Goal: Find specific page/section: Find specific page/section

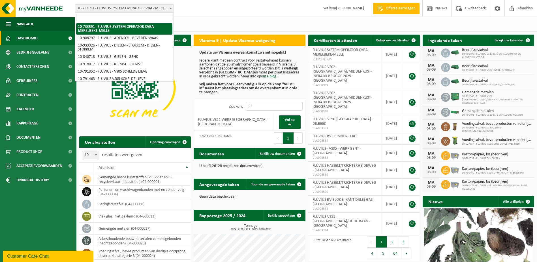
click at [164, 8] on span "10-733591 - FLUVIUS SYSTEM OPERATOR CVBA - MERELBEKE-MELLE" at bounding box center [124, 9] width 99 height 8
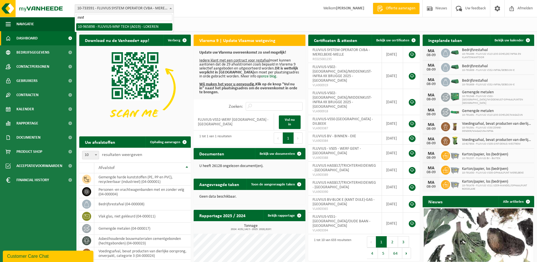
type input "mnf"
select select "152626"
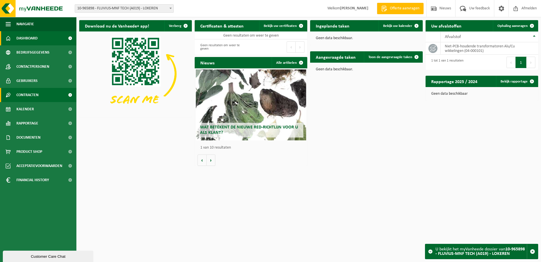
click at [22, 94] on span "Contracten" at bounding box center [27, 95] width 22 height 14
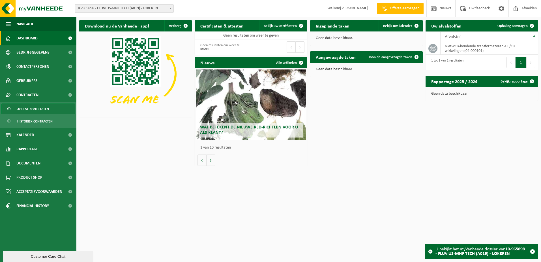
click at [24, 106] on span "Actieve contracten" at bounding box center [33, 109] width 32 height 11
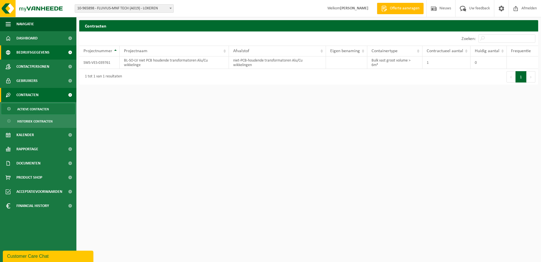
click at [29, 53] on span "Bedrijfsgegevens" at bounding box center [32, 52] width 33 height 14
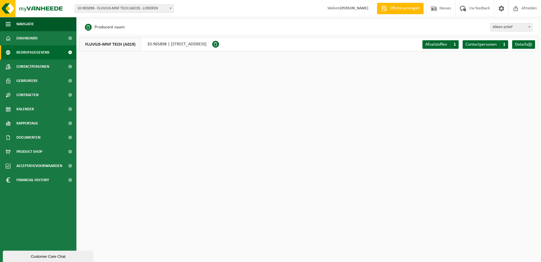
click at [165, 10] on span "10-965898 - FLUVIUS-MNF TECH (A019) - LOKEREN" at bounding box center [124, 9] width 99 height 8
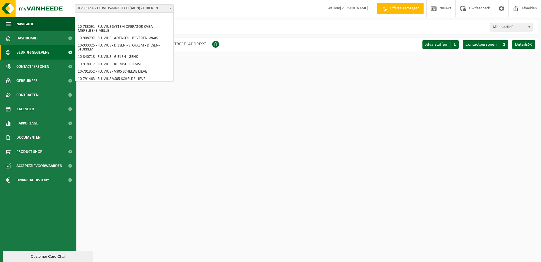
scroll to position [3338, 0]
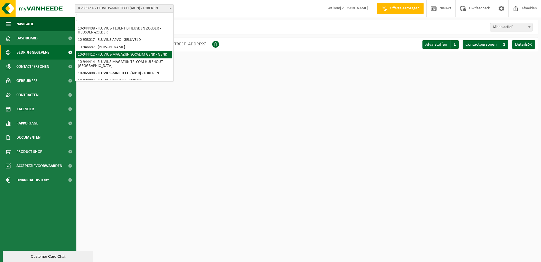
click at [135, 18] on input "search" at bounding box center [124, 17] width 96 height 7
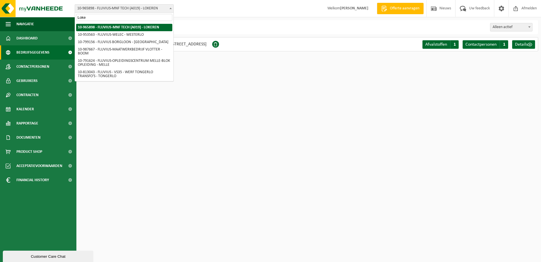
scroll to position [112, 0]
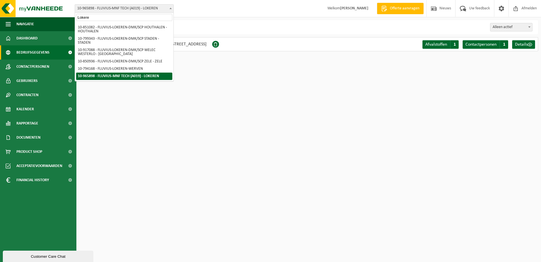
type input "Lokeren"
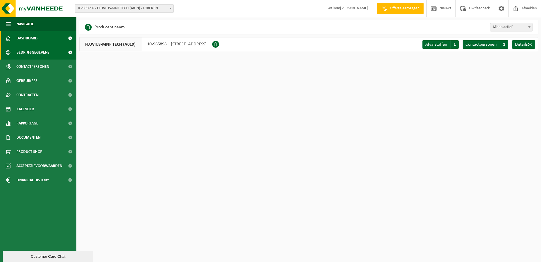
click at [39, 35] on link "Dashboard" at bounding box center [38, 38] width 76 height 14
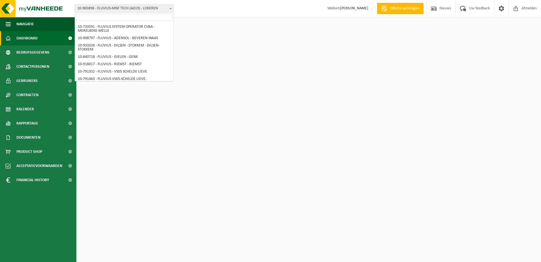
click at [154, 8] on span "10-965898 - FLUVIUS-MNF TECH (A019) - LOKEREN" at bounding box center [124, 9] width 99 height 8
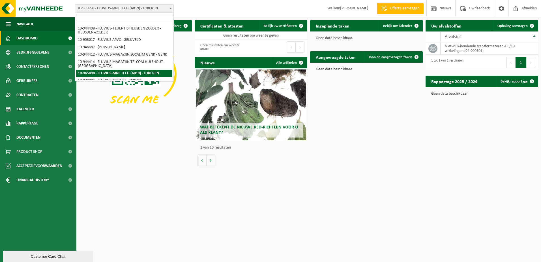
click at [118, 18] on input "search" at bounding box center [124, 17] width 96 height 7
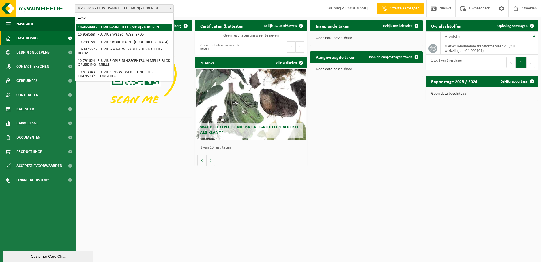
scroll to position [112, 0]
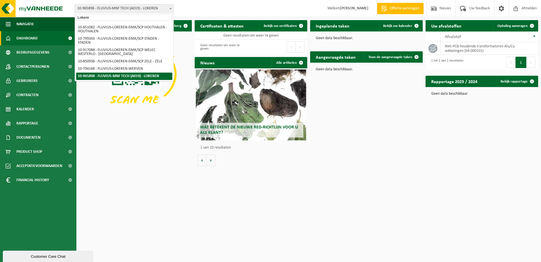
type input "Lokeren"
drag, startPoint x: 114, startPoint y: 18, endPoint x: 15, endPoint y: 18, distance: 99.1
click at [16, 20] on body "Vestiging: 10-733591 - FLUVIUS SYSTEM OPERATOR CVBA - MERELBEKE-MELLE 10-908797…" at bounding box center [270, 84] width 541 height 168
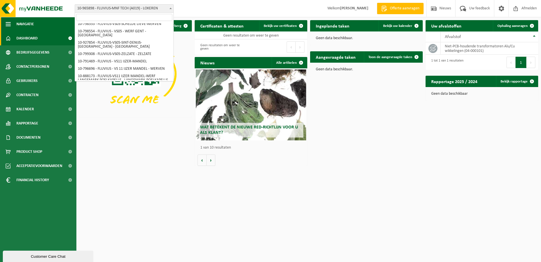
scroll to position [3338, 0]
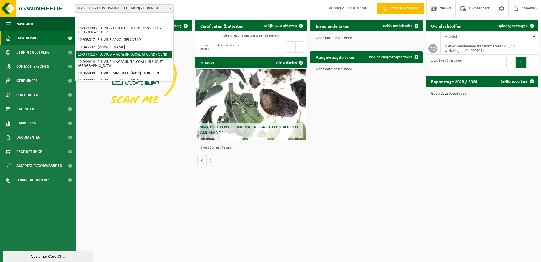
click at [112, 17] on input "search" at bounding box center [124, 17] width 96 height 7
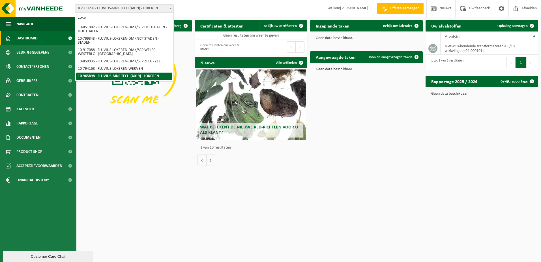
scroll to position [112, 0]
type input "Lokeren"
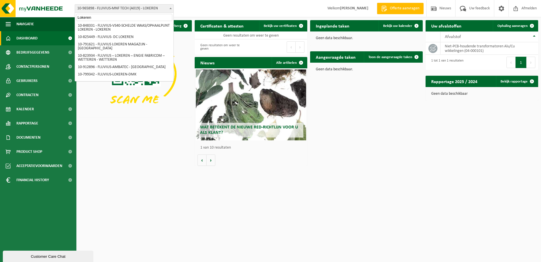
scroll to position [0, 0]
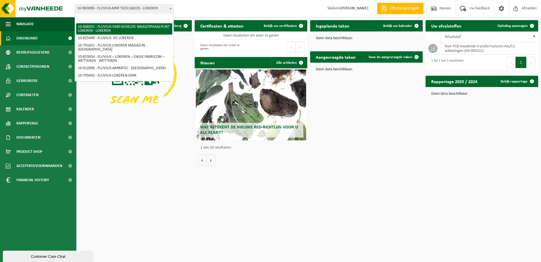
click at [46, 38] on link "Dashboard" at bounding box center [38, 38] width 76 height 14
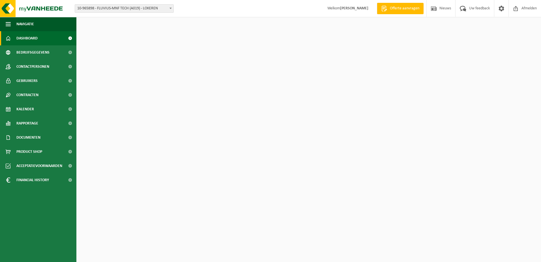
click at [164, 8] on span "10-965898 - FLUVIUS-MNF TECH (A019) - LOKEREN" at bounding box center [124, 9] width 99 height 8
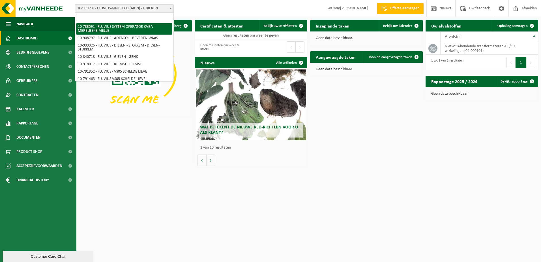
select select "20098"
